Goal: Task Accomplishment & Management: Complete application form

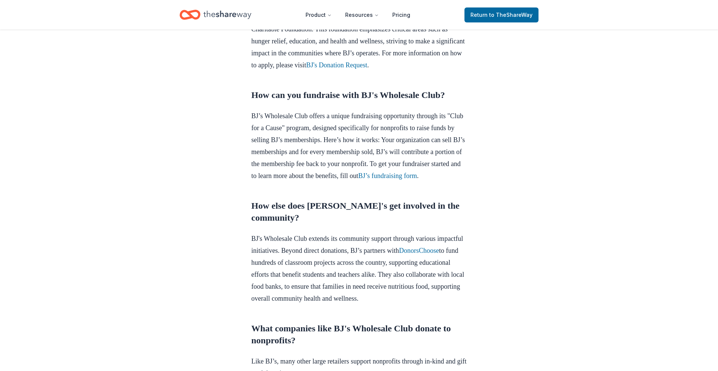
scroll to position [370, 0]
click at [367, 68] on link "BJ's Donation Request" at bounding box center [336, 63] width 61 height 7
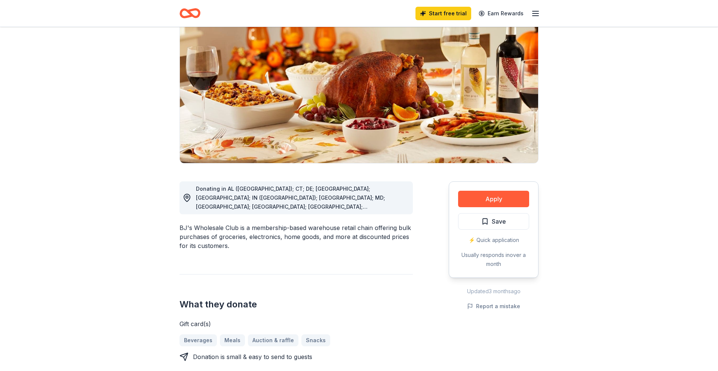
scroll to position [36, 0]
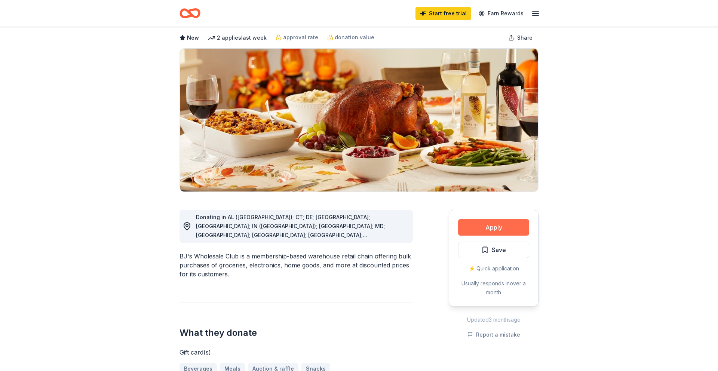
click at [515, 222] on button "Apply" at bounding box center [493, 227] width 71 height 16
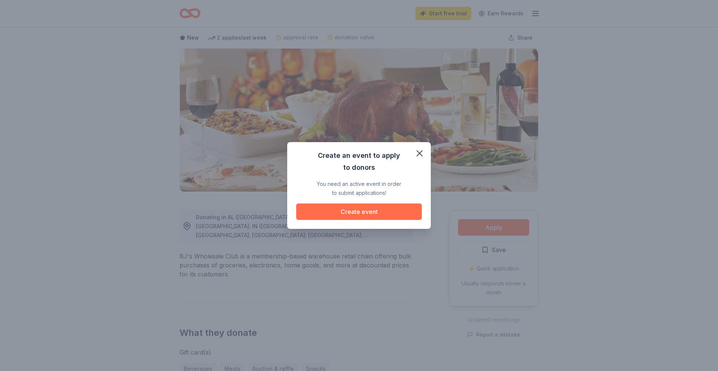
click at [361, 210] on button "Create event" at bounding box center [359, 211] width 126 height 16
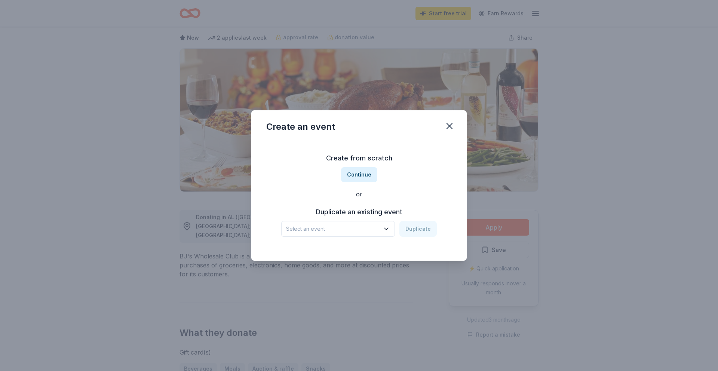
click at [379, 232] on span "Select an event" at bounding box center [332, 228] width 93 height 9
click at [344, 250] on div "Community Outreach [DATE] · [GEOGRAPHIC_DATA]" at bounding box center [338, 262] width 111 height 24
click at [424, 228] on button "Duplicate" at bounding box center [417, 229] width 37 height 16
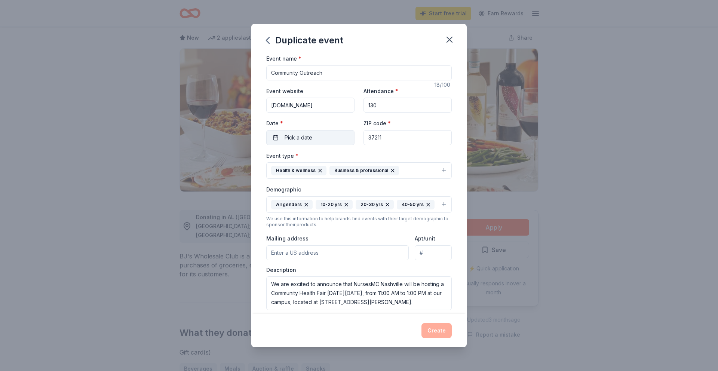
click at [318, 136] on button "Pick a date" at bounding box center [310, 137] width 88 height 15
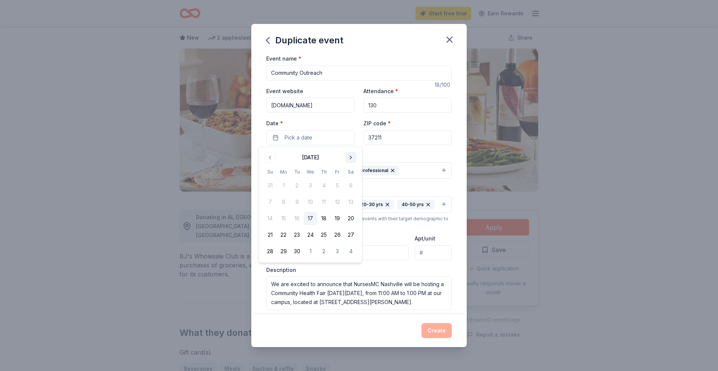
click at [351, 157] on button "Go to next month" at bounding box center [350, 157] width 10 height 10
click at [279, 218] on button "13" at bounding box center [283, 218] width 13 height 13
click at [353, 156] on button "Go to next month" at bounding box center [350, 157] width 10 height 10
click at [294, 235] on button "18" at bounding box center [296, 234] width 13 height 13
click at [397, 151] on div "Event type * Health & wellness Business & professional" at bounding box center [358, 165] width 185 height 28
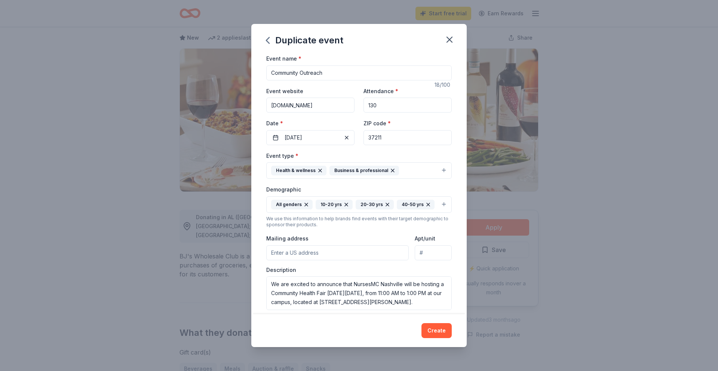
click at [354, 73] on input "Community Outreach" at bounding box center [358, 72] width 185 height 15
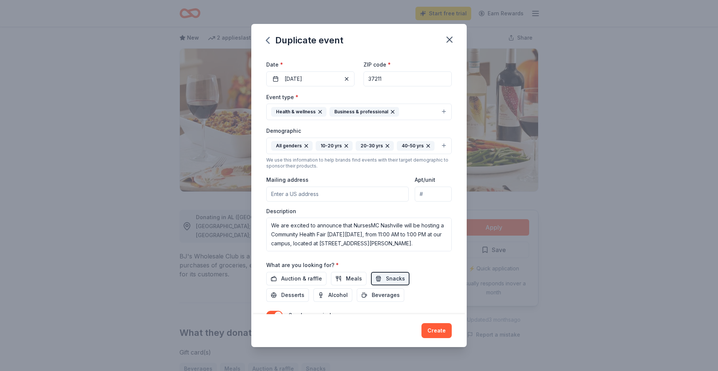
scroll to position [59, 0]
type input "No child left hungry"
click at [444, 113] on button "Health & wellness Business & professional" at bounding box center [358, 111] width 185 height 16
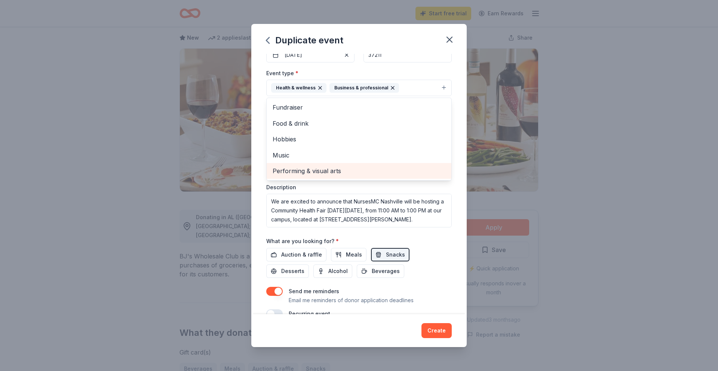
scroll to position [86, 0]
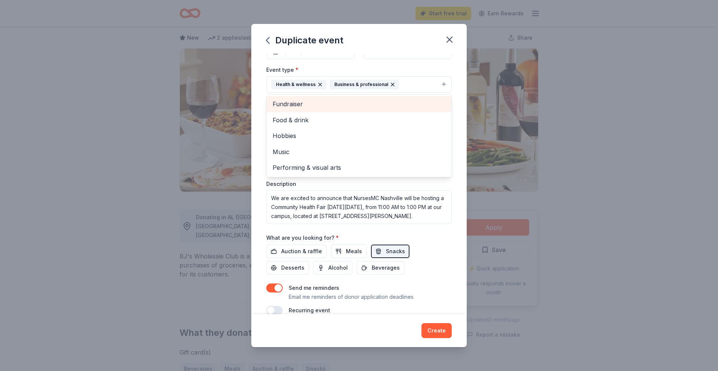
click at [385, 101] on span "Fundraiser" at bounding box center [359, 104] width 173 height 10
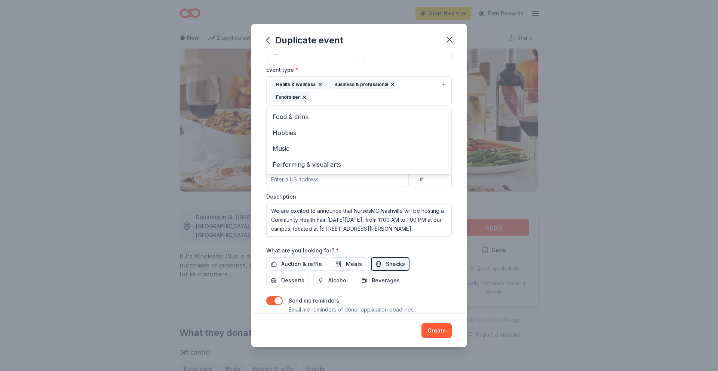
click at [390, 86] on icon "button" at bounding box center [393, 84] width 6 height 6
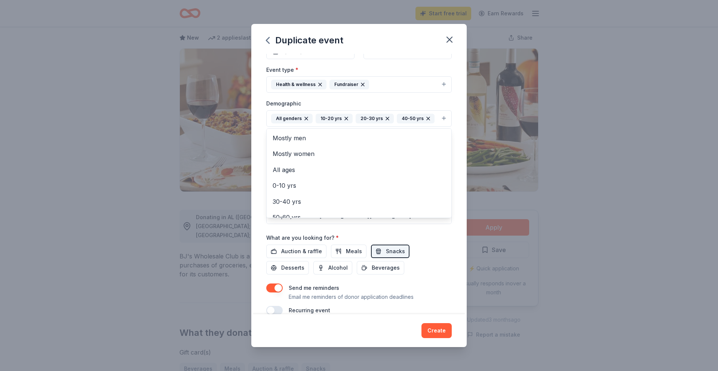
click at [386, 120] on icon "button" at bounding box center [387, 118] width 3 height 3
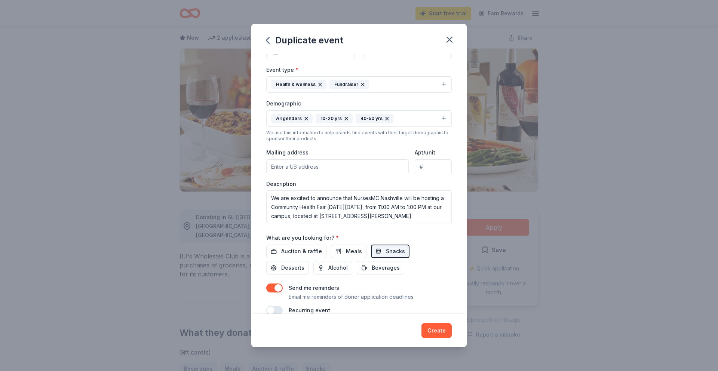
click at [385, 120] on icon "button" at bounding box center [387, 119] width 6 height 6
click at [364, 122] on button "All genders 10-20 yrs" at bounding box center [358, 118] width 185 height 16
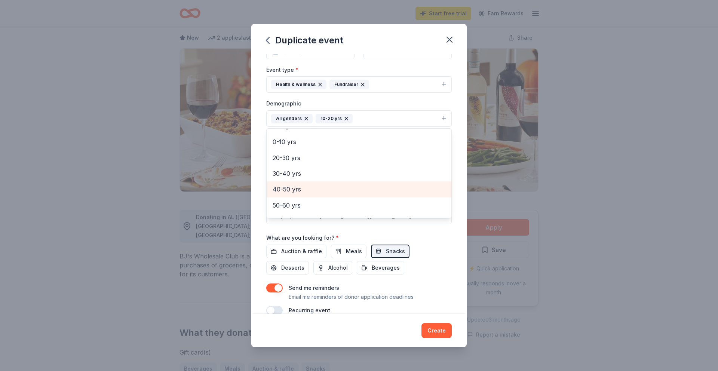
scroll to position [0, 0]
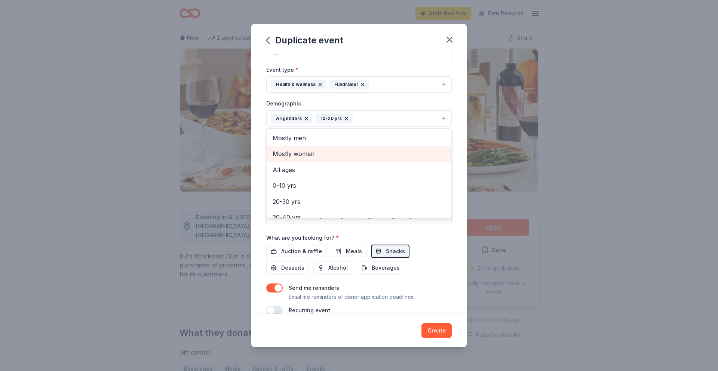
click at [312, 152] on span "Mostly women" at bounding box center [359, 154] width 173 height 10
click at [243, 135] on div "Duplicate event Event name * No child left hungry 20 /100 Event website [DOMAIN…" at bounding box center [359, 185] width 718 height 371
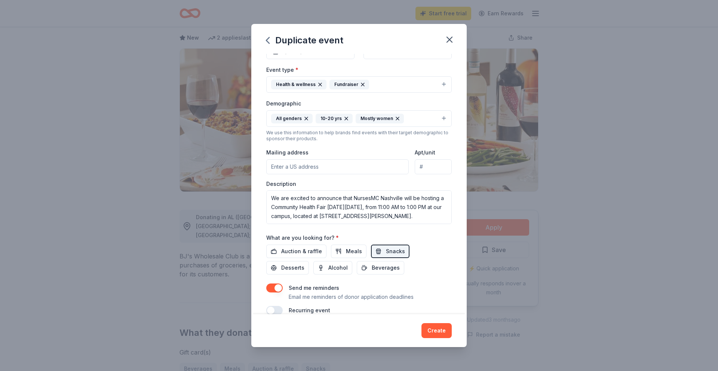
click at [308, 167] on input "Mailing address" at bounding box center [337, 166] width 142 height 15
type input "[STREET_ADDRESS][PERSON_NAME]"
drag, startPoint x: 270, startPoint y: 207, endPoint x: 442, endPoint y: 214, distance: 172.1
click at [442, 214] on textarea "We are excited to announce that NursesMC Nashville will be hosting a Community …" at bounding box center [358, 207] width 185 height 34
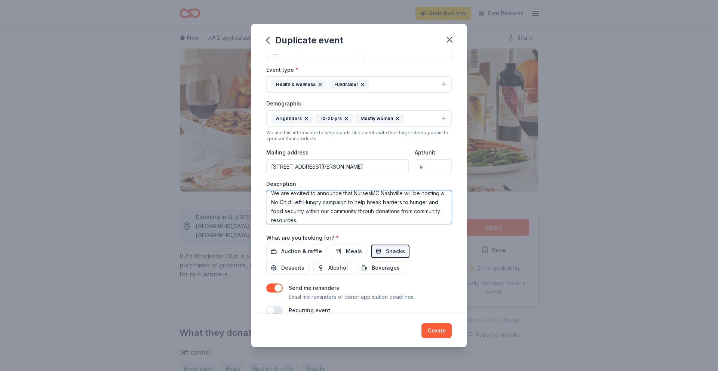
click at [374, 210] on textarea "We are excited to announce that NursesMC Nashville will be hosting a No Chld Le…" at bounding box center [358, 207] width 185 height 34
click at [286, 201] on textarea "We are excited to announce that NursesMC Nashville will be hosting a No Chld Le…" at bounding box center [358, 207] width 185 height 34
click at [289, 202] on textarea "We are excited to announce that NursesMC Nashville will be hosting a No Chld Le…" at bounding box center [358, 207] width 185 height 34
click at [323, 203] on textarea "We are excited to announce that NursesMC Nashville will be hosting a No Child L…" at bounding box center [358, 207] width 185 height 34
click at [270, 202] on textarea "We are excited to announce that NursesMC Nashville will be hosting a No Child L…" at bounding box center [358, 207] width 185 height 34
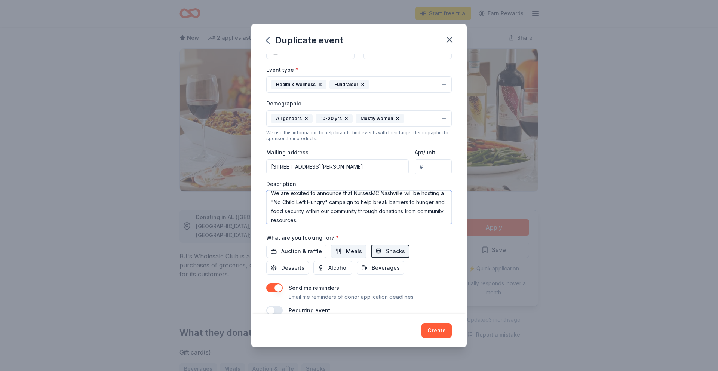
type textarea "We are excited to announce that NursesMC Nashville will be hosting a "No Child …"
click at [338, 252] on button "Meals" at bounding box center [349, 250] width 36 height 13
click at [304, 263] on span "Desserts" at bounding box center [292, 267] width 23 height 9
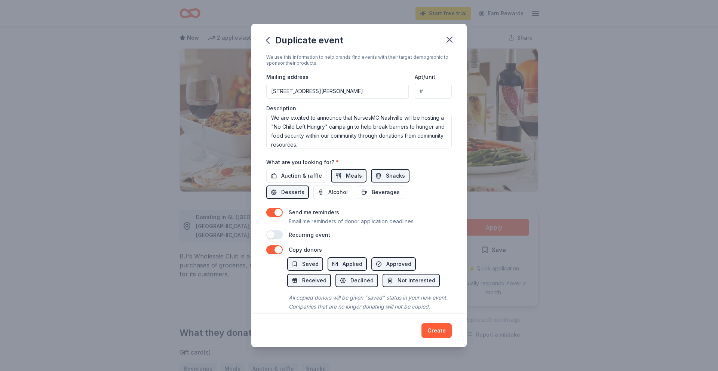
scroll to position [172, 0]
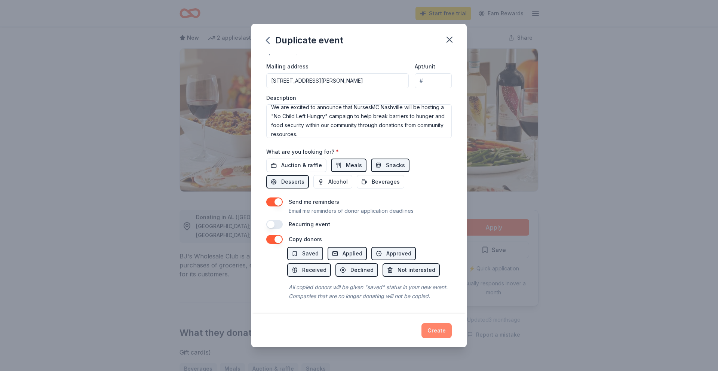
click at [437, 332] on button "Create" at bounding box center [436, 330] width 30 height 15
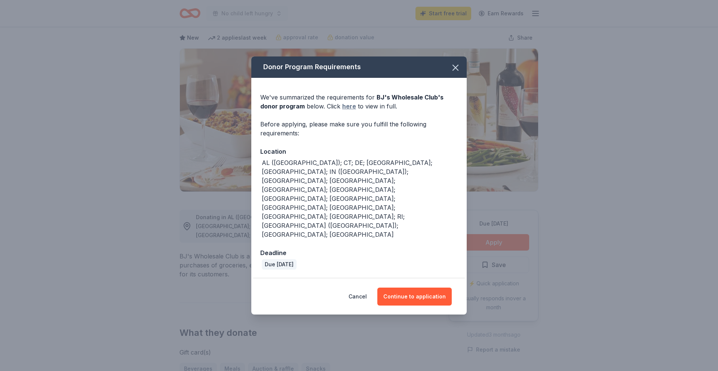
click at [347, 111] on link "here" at bounding box center [349, 106] width 14 height 9
click at [412, 287] on button "Continue to application" at bounding box center [414, 296] width 74 height 18
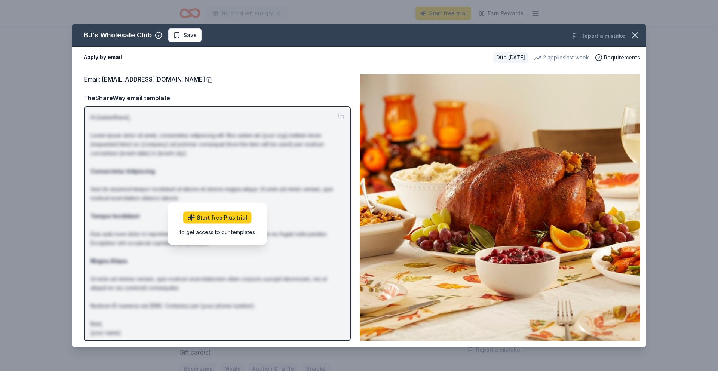
click at [141, 187] on p "Hi [name/there], Lorem ipsum dolor sit amet, consectetur adipiscing elit. Nos a…" at bounding box center [216, 225] width 253 height 224
click at [205, 80] on button at bounding box center [208, 80] width 7 height 6
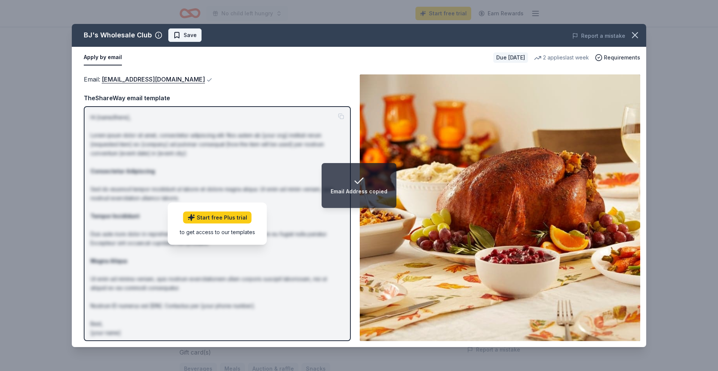
click at [178, 34] on span "Save" at bounding box center [185, 35] width 24 height 9
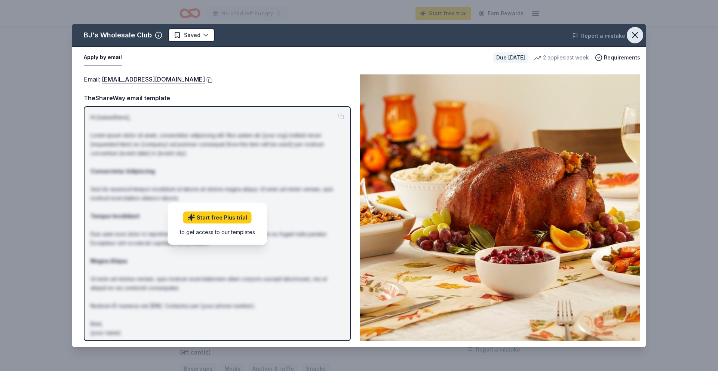
click at [631, 40] on button "button" at bounding box center [635, 35] width 16 height 16
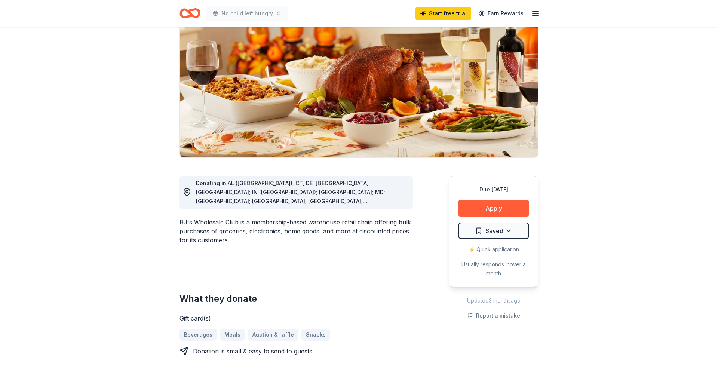
scroll to position [69, 0]
